Goal: Navigation & Orientation: Go to known website

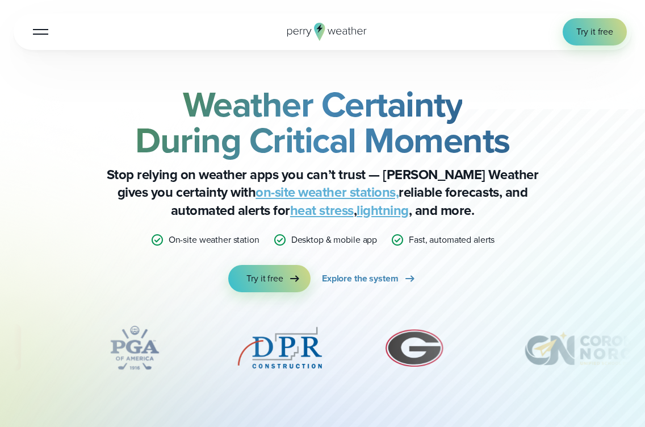
click at [41, 24] on button "Open Menu" at bounding box center [40, 31] width 27 height 27
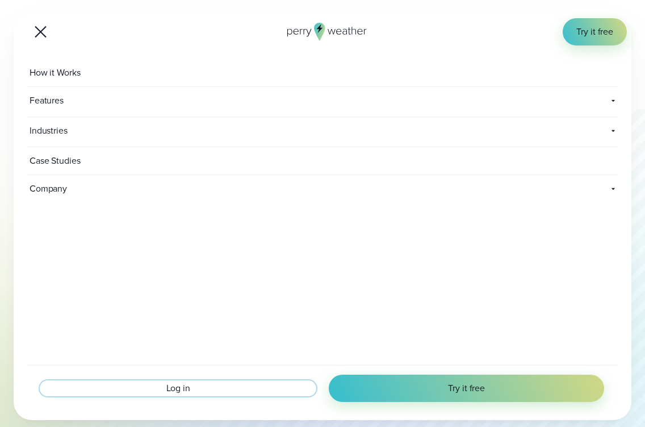
click at [182, 381] on span "Log in" at bounding box center [178, 388] width 24 height 14
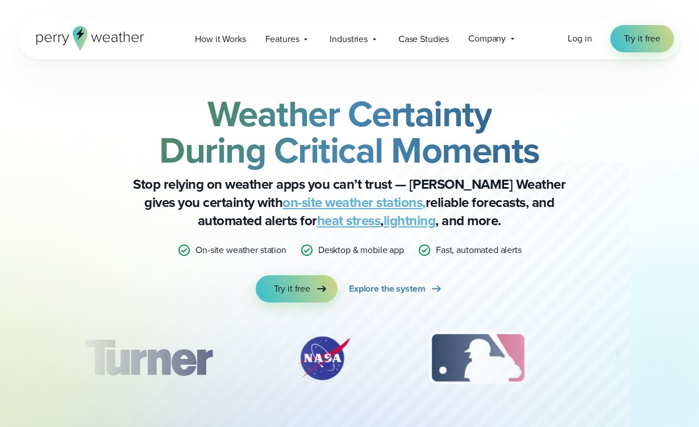
click at [582, 50] on div "Log in Try it free" at bounding box center [621, 38] width 106 height 27
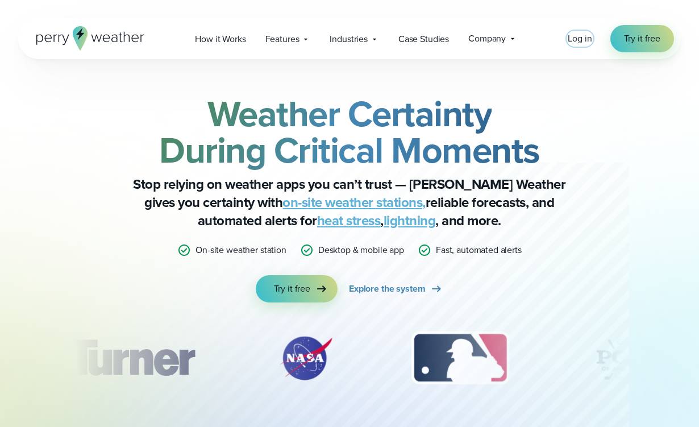
click at [583, 41] on span "Log in" at bounding box center [580, 38] width 24 height 13
